Goal: Check status: Check status

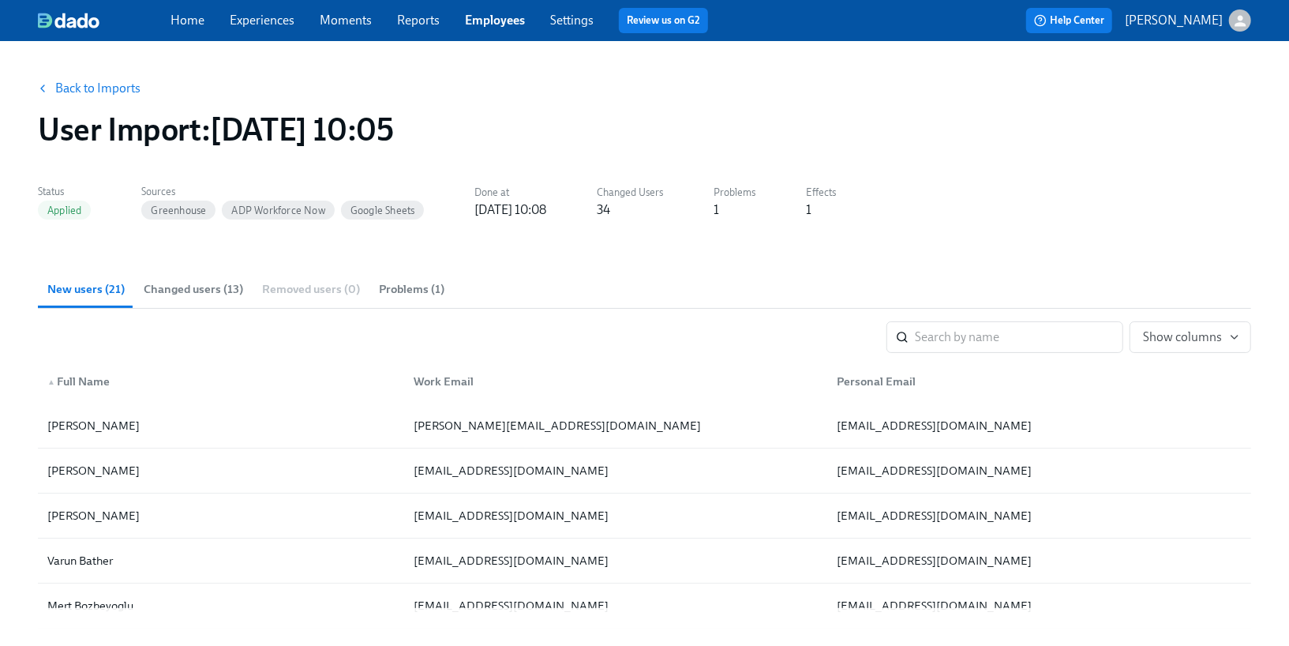
click at [500, 25] on link "Employees" at bounding box center [495, 20] width 60 height 15
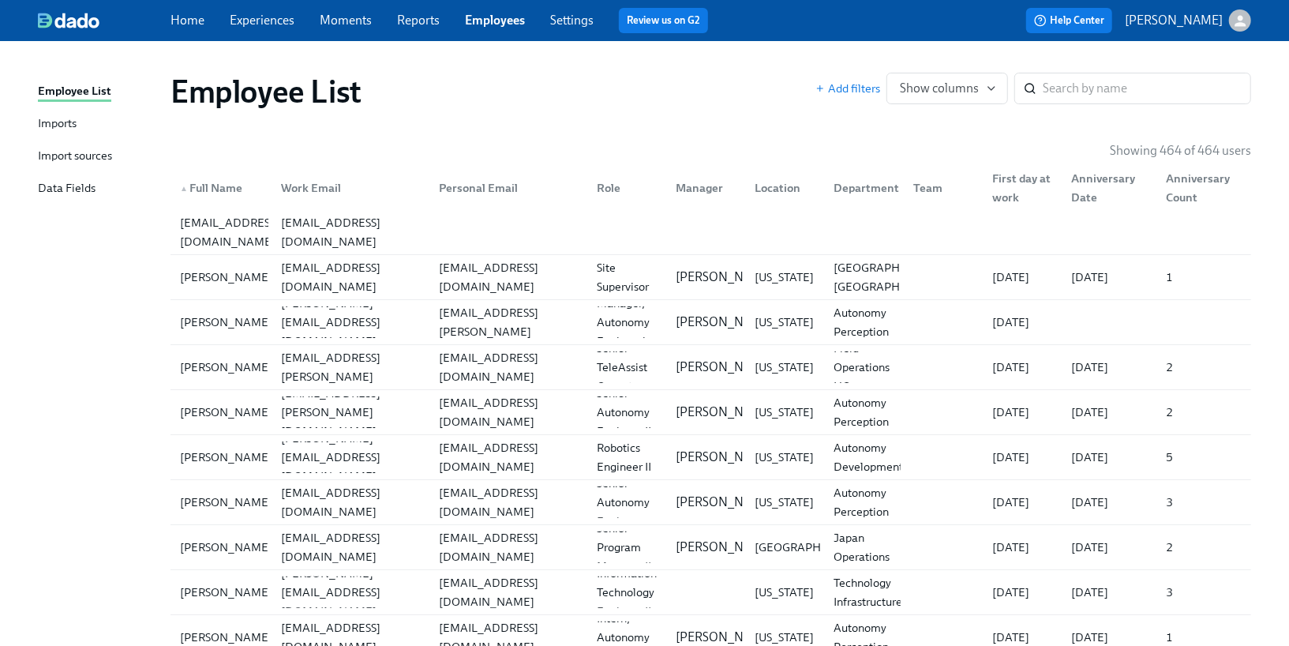
click at [81, 132] on link "Imports" at bounding box center [98, 124] width 120 height 20
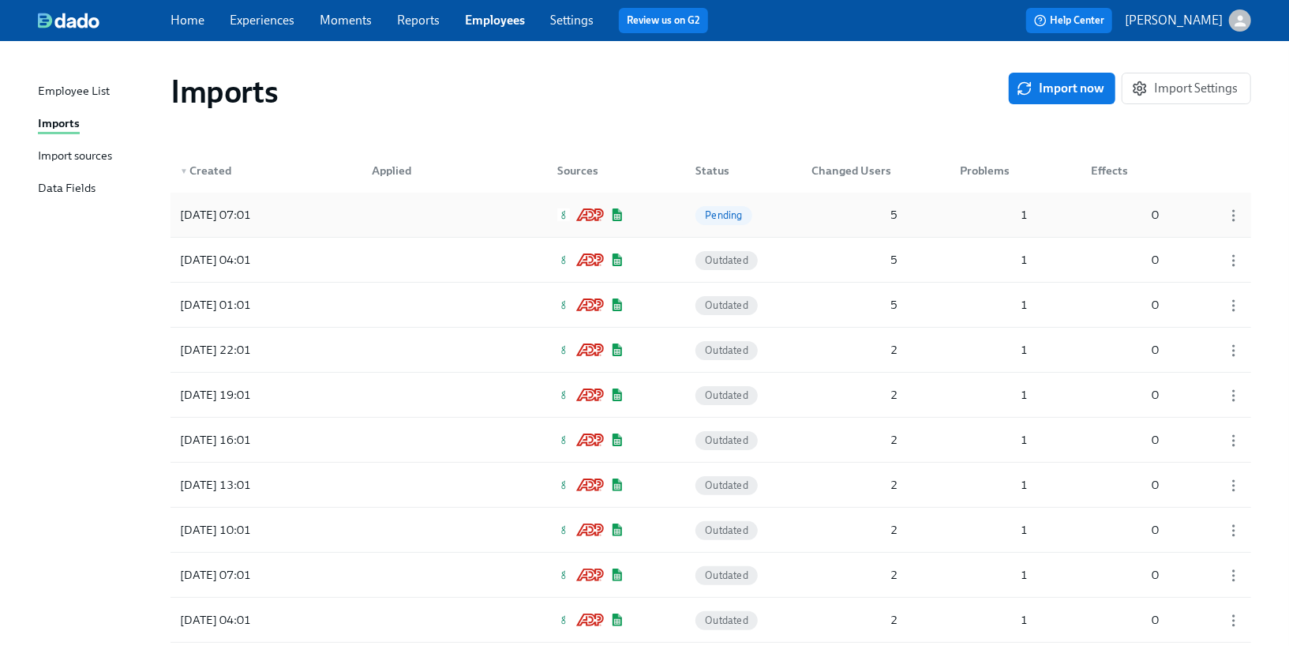
click at [324, 215] on div "[DATE] 07:01 Pending 5 1 0" at bounding box center [710, 215] width 1080 height 44
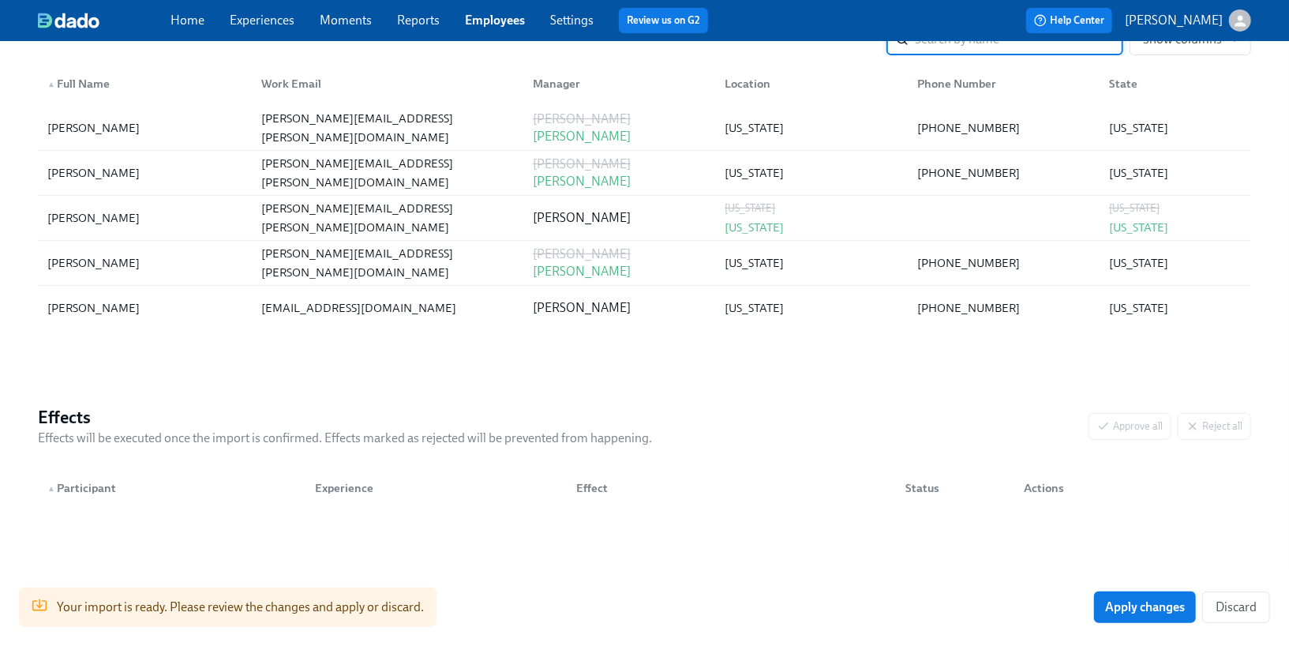
scroll to position [298, 0]
click at [1119, 613] on span "Apply changes" at bounding box center [1145, 607] width 80 height 16
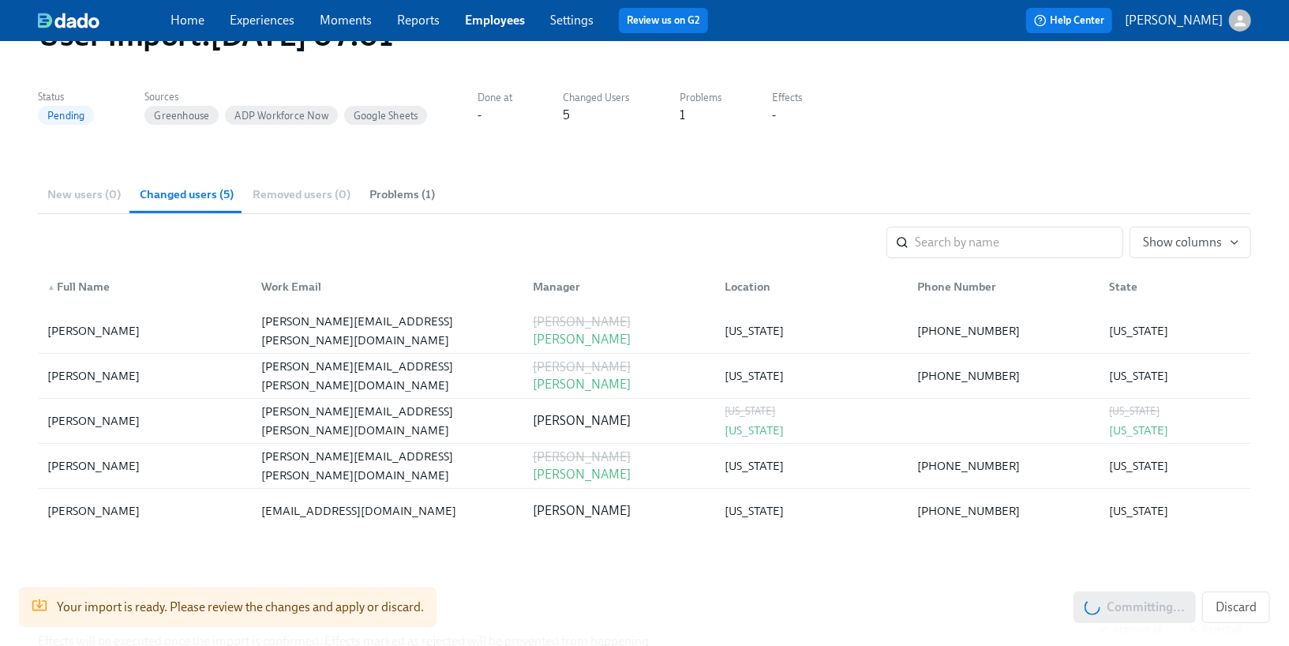
scroll to position [96, 0]
click at [88, 189] on div "New users (0) Changed users (5) Removed users (0) Problems (1)" at bounding box center [644, 193] width 1213 height 38
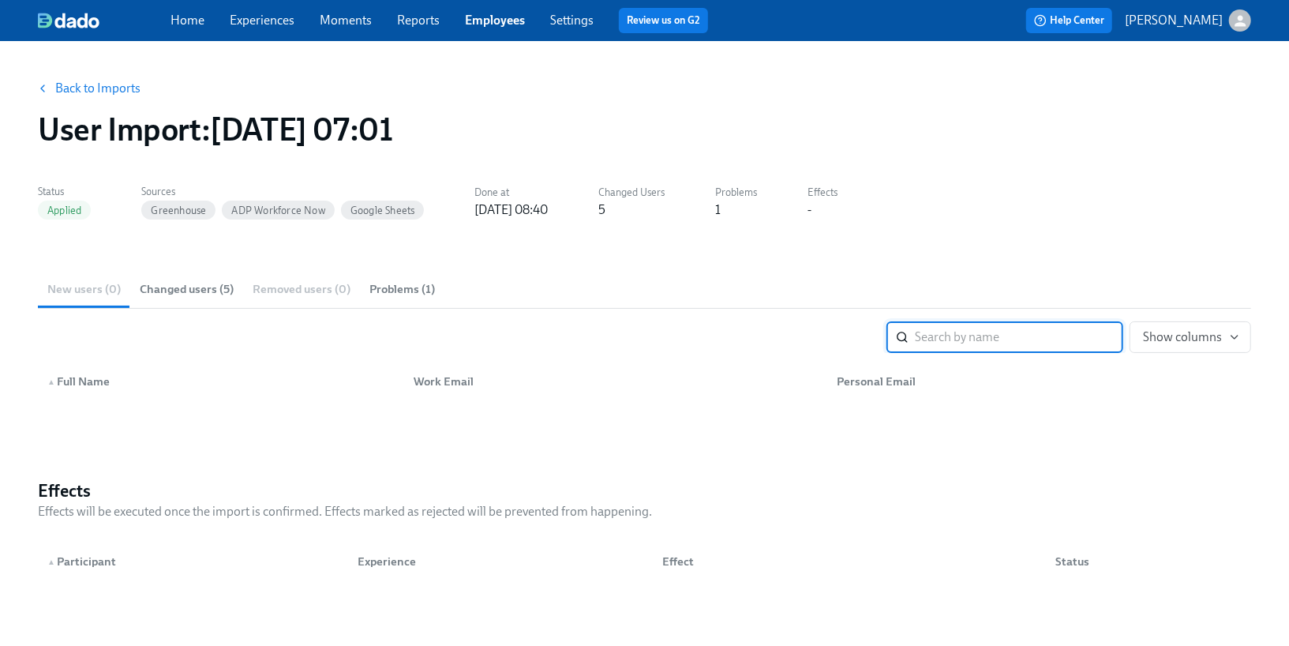
click at [380, 294] on span "Problems (1)" at bounding box center [402, 289] width 66 height 18
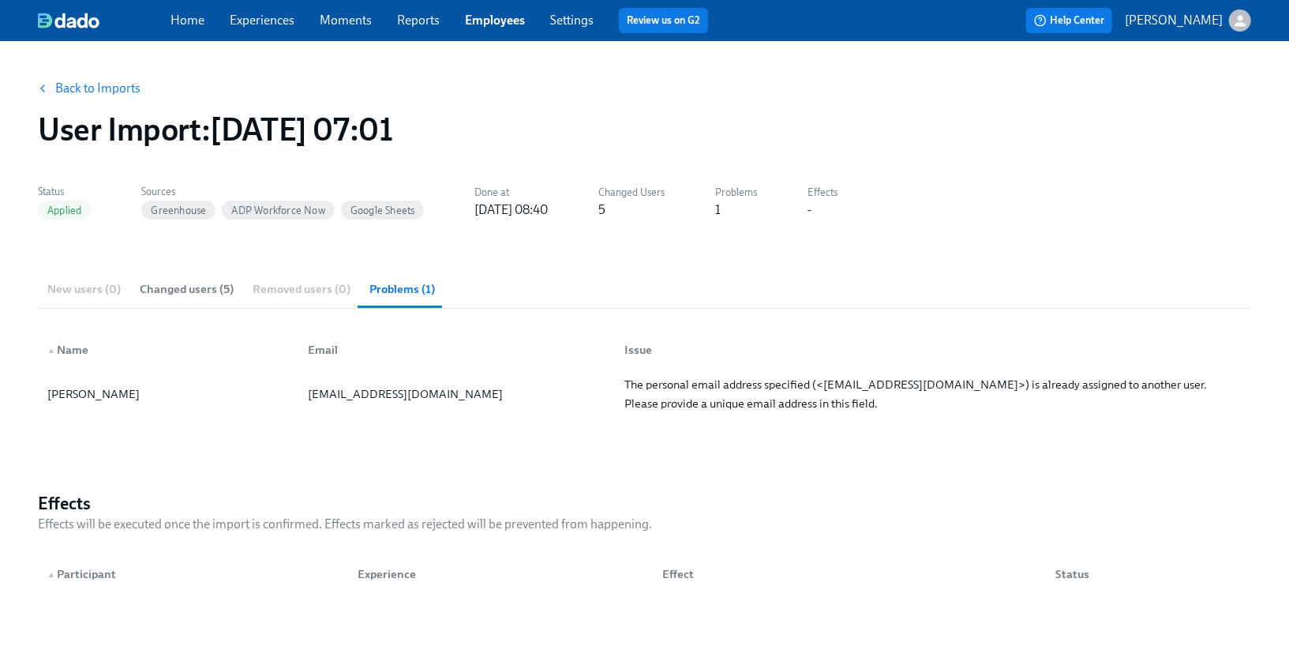
click at [276, 28] on span "Experiences" at bounding box center [262, 20] width 65 height 17
click at [269, 23] on link "Experiences" at bounding box center [262, 20] width 65 height 15
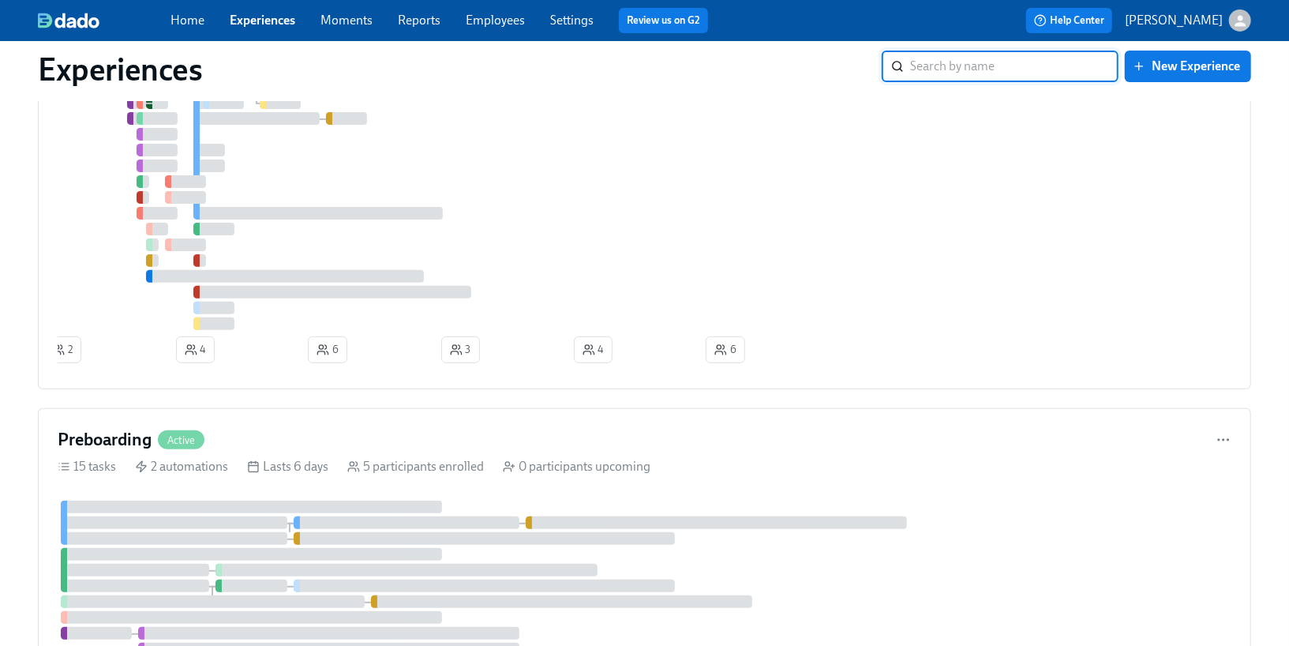
scroll to position [219, 0]
click at [253, 446] on div "Preboarding Active" at bounding box center [645, 437] width 1174 height 24
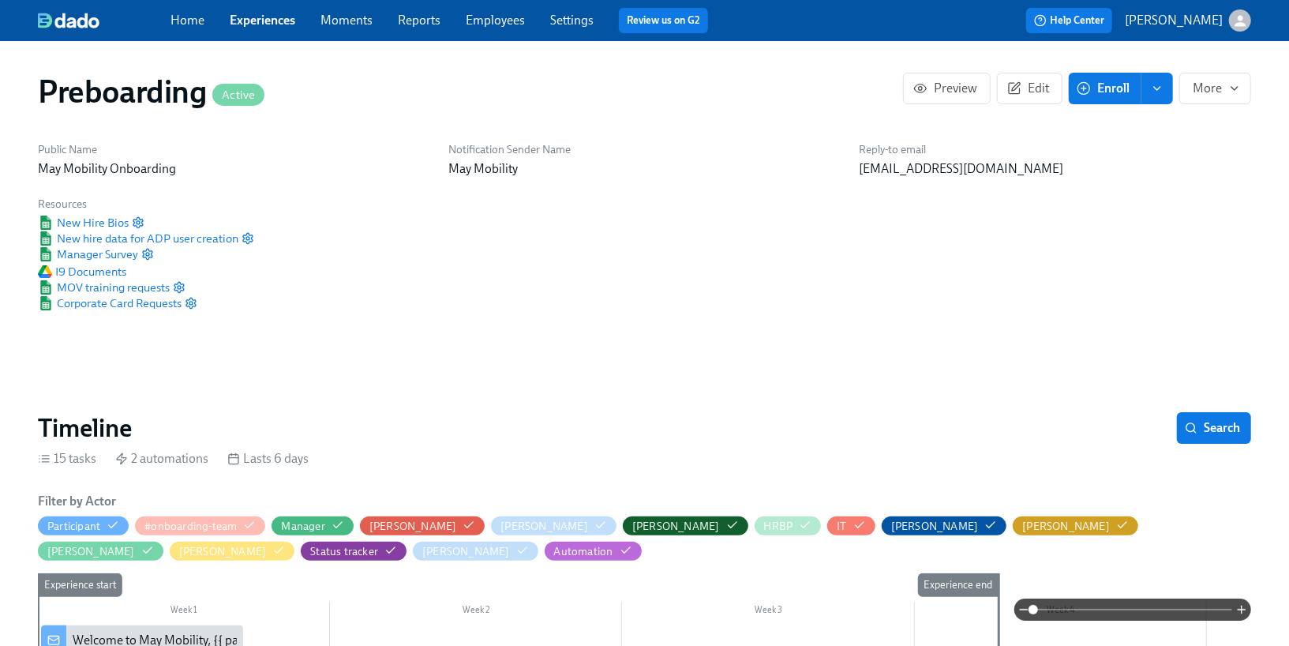
scroll to position [0, 2764]
click at [114, 271] on span "I9 Documents" at bounding box center [82, 272] width 88 height 16
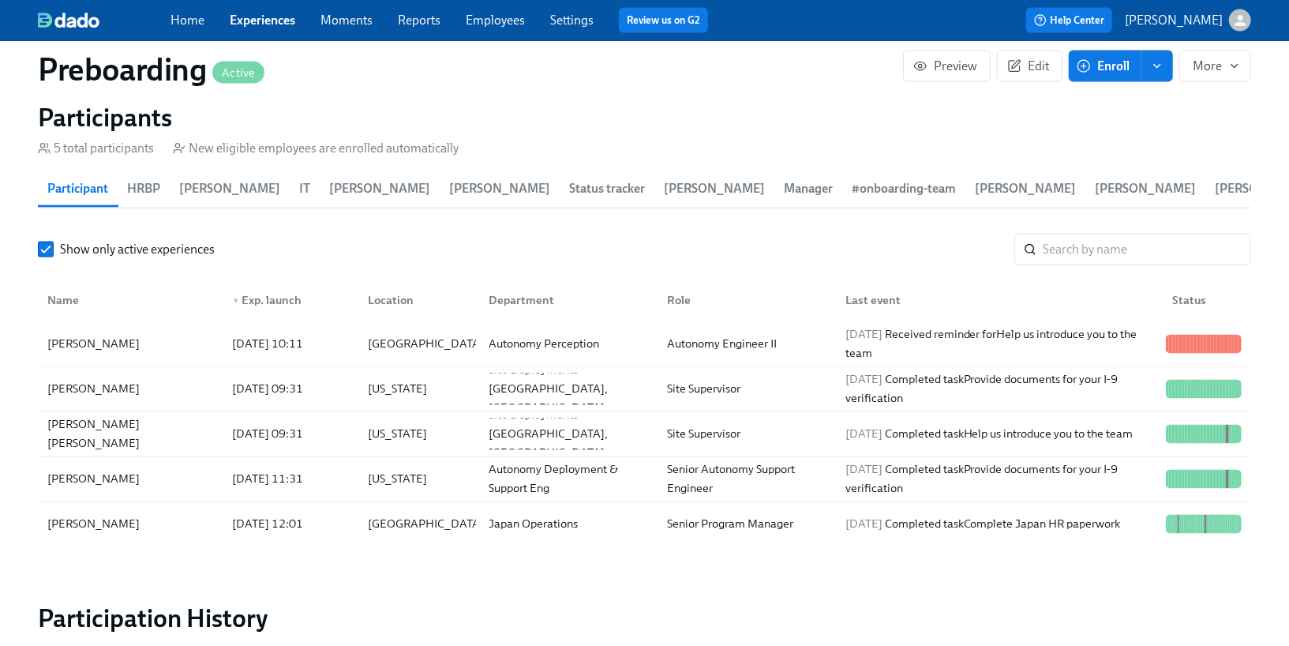
scroll to position [1604, 0]
